Goal: Transaction & Acquisition: Purchase product/service

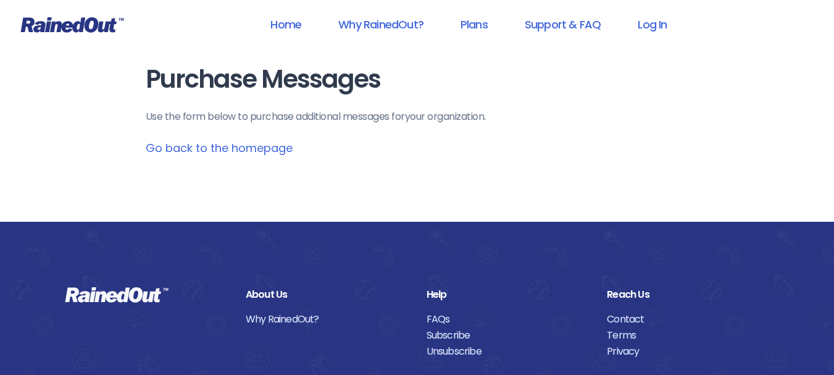
click at [647, 28] on link "Log In" at bounding box center [652, 24] width 61 height 28
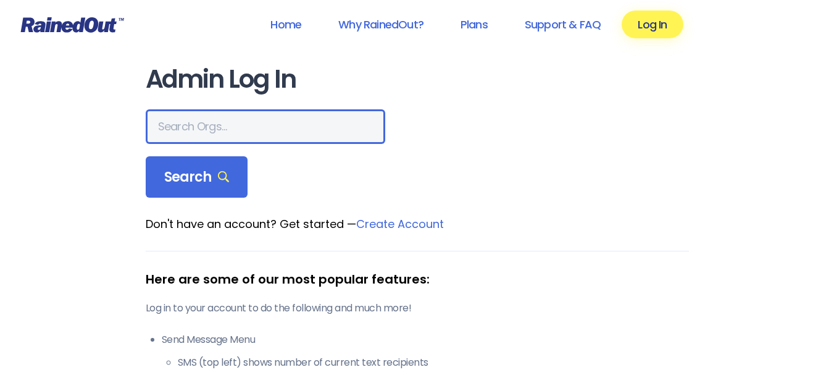
click at [222, 133] on input "text" at bounding box center [265, 126] width 239 height 35
type input "devon"
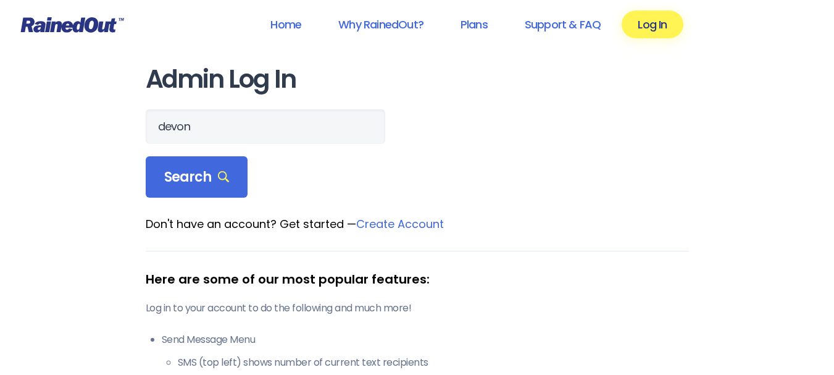
click at [205, 169] on span "Search" at bounding box center [196, 177] width 65 height 17
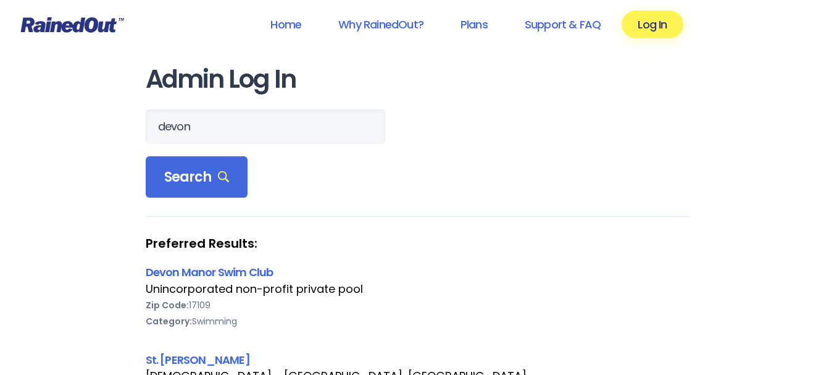
click at [202, 273] on link "Devon Manor Swim Club" at bounding box center [210, 271] width 128 height 15
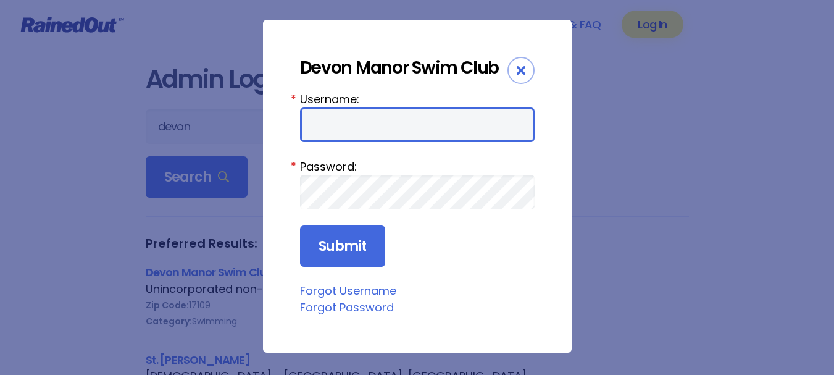
type input "DevonManor"
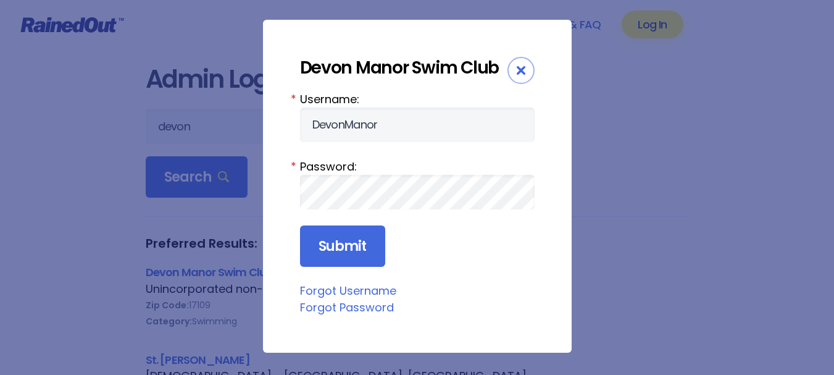
click at [339, 245] on input "Submit" at bounding box center [342, 246] width 85 height 42
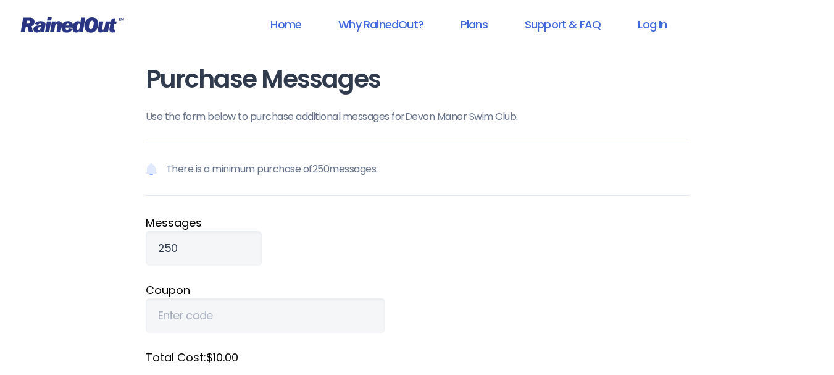
drag, startPoint x: 101, startPoint y: 257, endPoint x: 123, endPoint y: 244, distance: 25.7
drag, startPoint x: 191, startPoint y: 246, endPoint x: 137, endPoint y: 243, distance: 54.4
click at [137, 243] on div "Purchase Messages Use the form below to purchase additional messages for Devon …" at bounding box center [417, 340] width 593 height 681
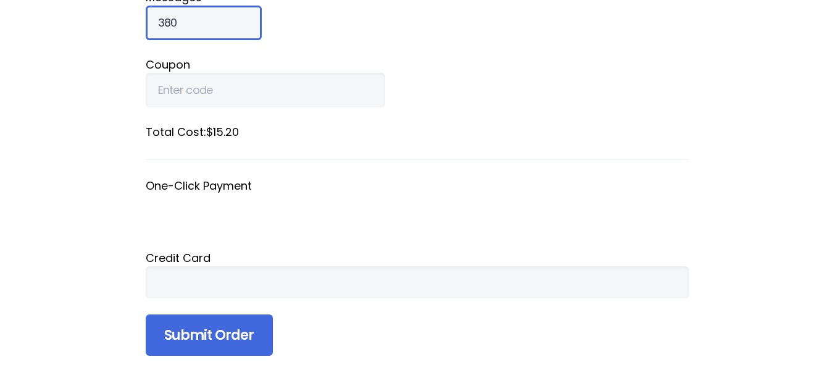
scroll to position [247, 0]
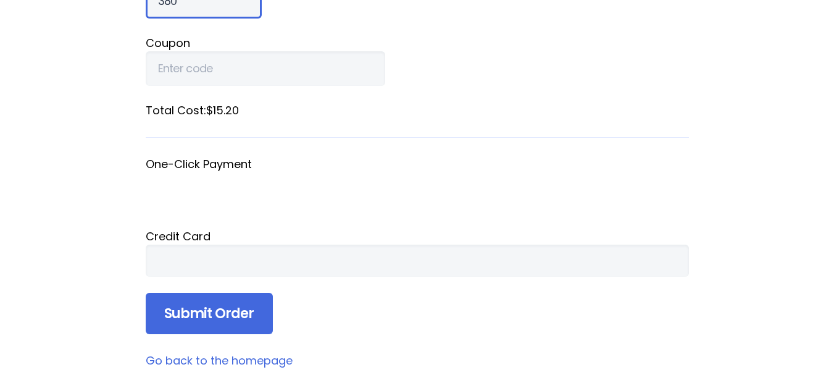
type input "380"
click at [261, 251] on div at bounding box center [417, 260] width 543 height 32
click at [212, 317] on input "Submit Order" at bounding box center [209, 314] width 127 height 42
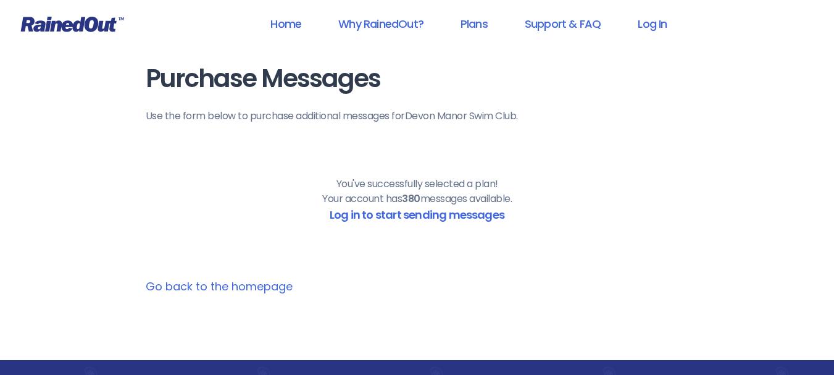
scroll to position [0, 0]
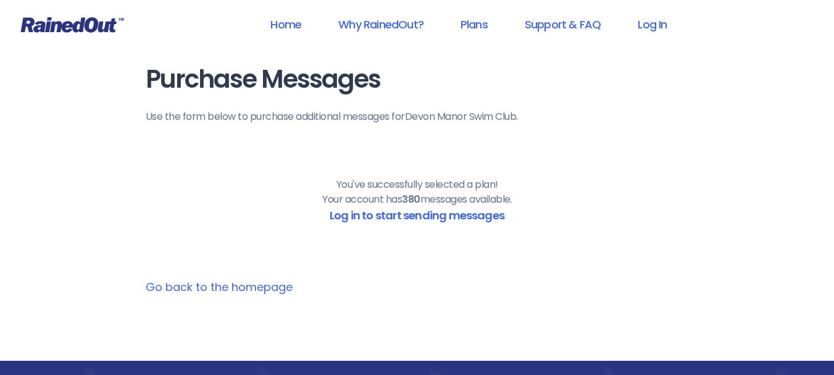
click at [646, 20] on link "Log In" at bounding box center [652, 24] width 61 height 28
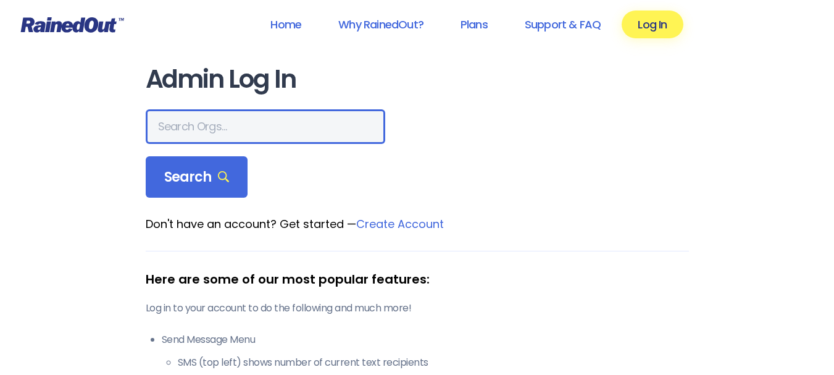
click at [233, 139] on input "text" at bounding box center [265, 126] width 239 height 35
type input "devon"
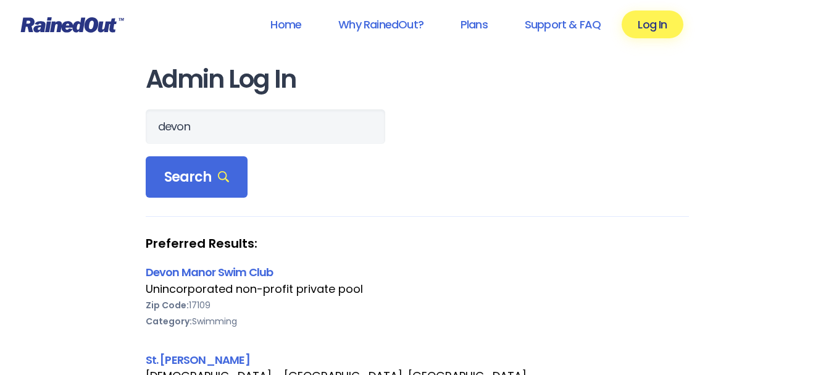
click at [193, 270] on link "Devon Manor Swim Club" at bounding box center [210, 271] width 128 height 15
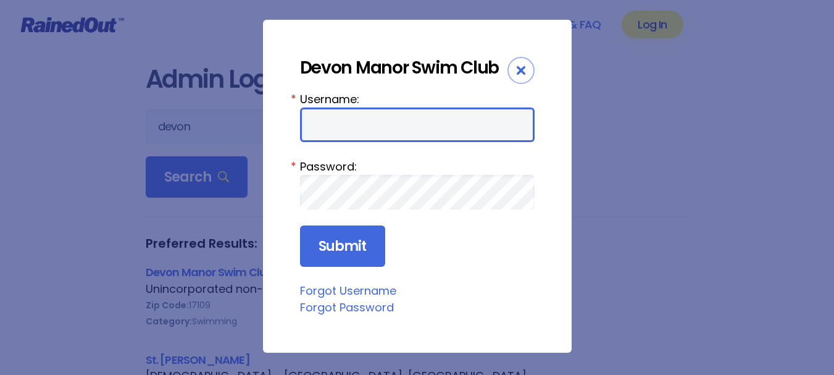
type input "DevonManor"
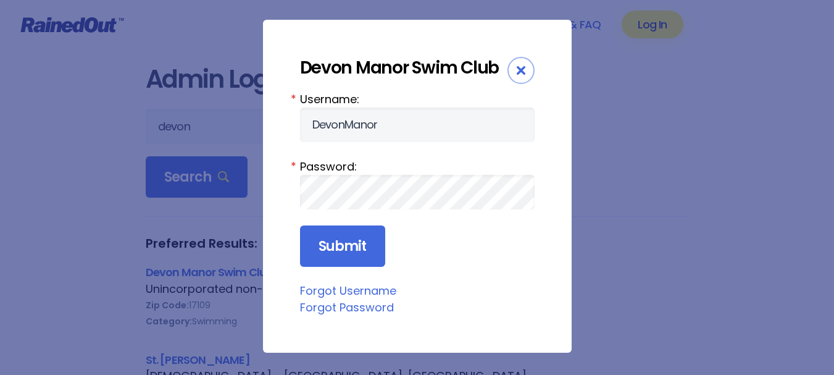
click at [339, 248] on input "Submit" at bounding box center [342, 246] width 85 height 42
